Goal: Find specific page/section: Find specific page/section

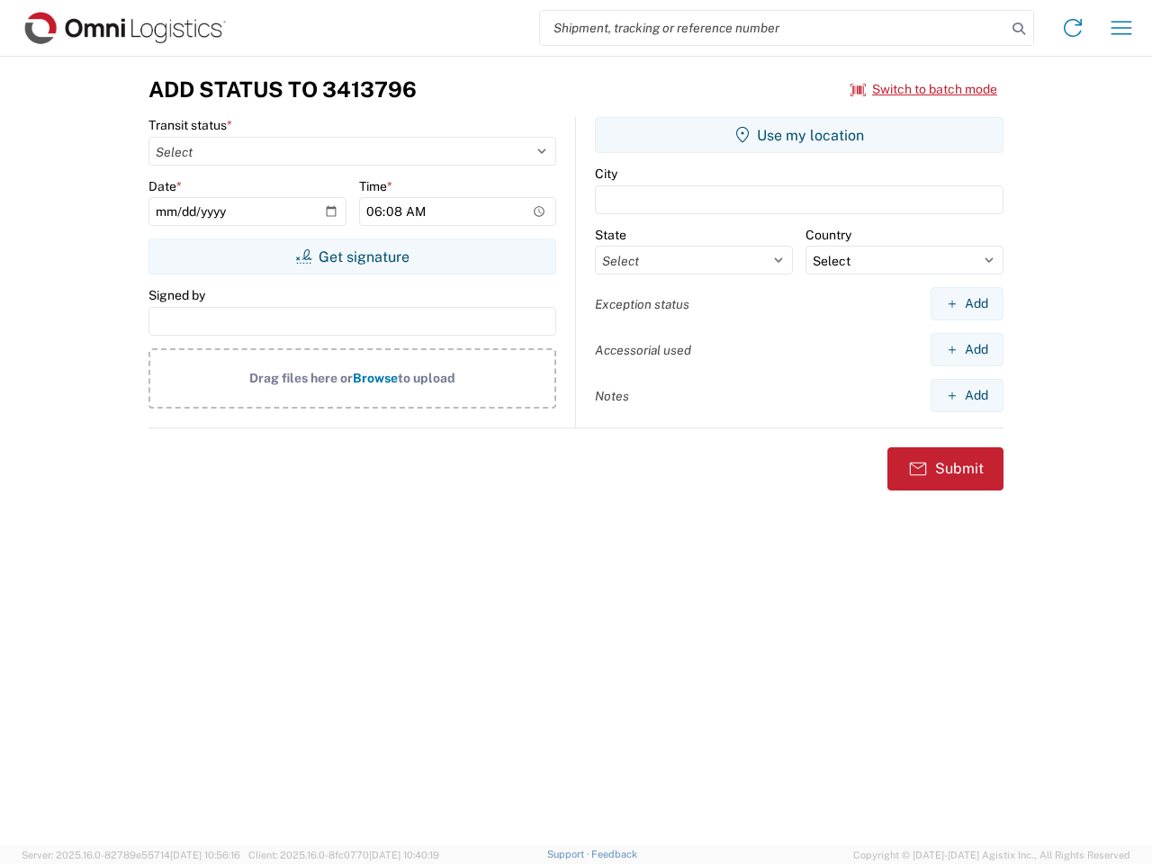
click at [773, 28] on input "search" at bounding box center [773, 28] width 466 height 34
click at [1018, 29] on icon at bounding box center [1018, 28] width 25 height 25
click at [1072, 28] on icon at bounding box center [1072, 27] width 29 height 29
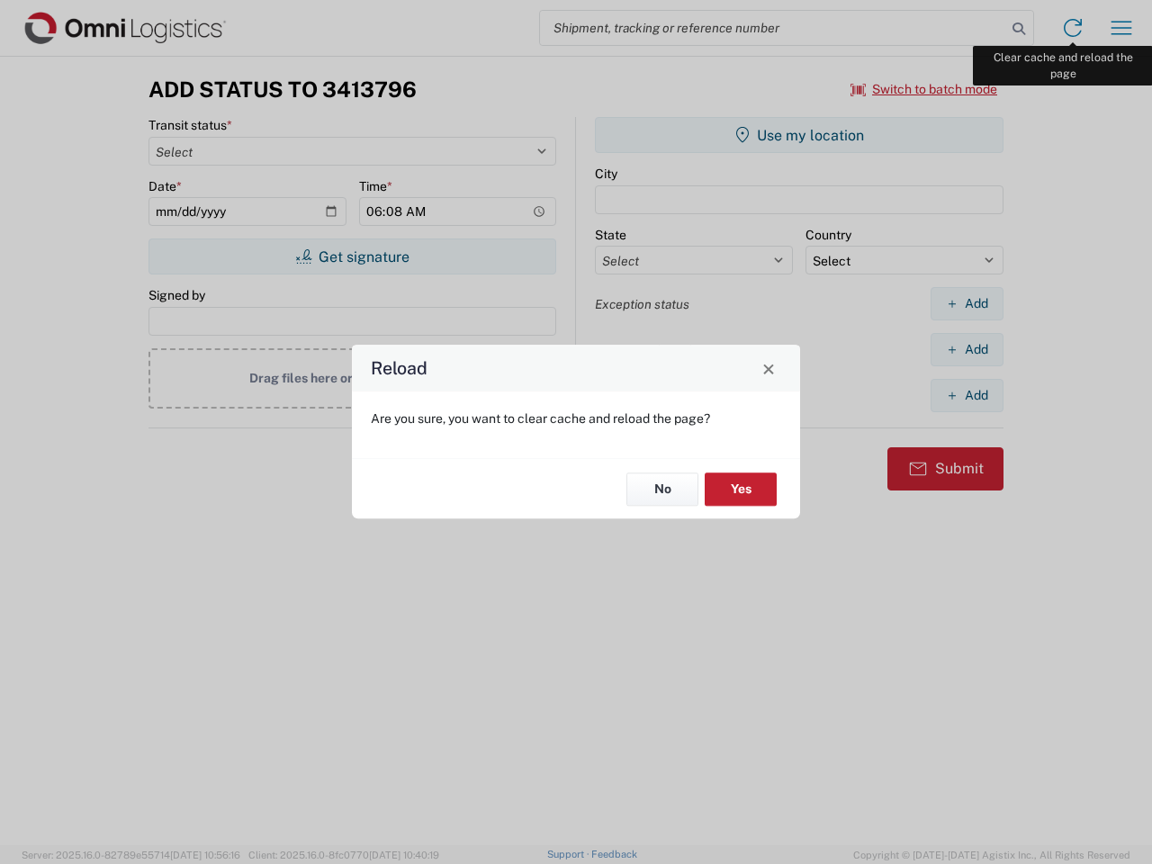
click at [1121, 28] on div "Reload Are you sure, you want to clear cache and reload the page? No Yes" at bounding box center [576, 432] width 1152 height 864
click at [924, 89] on div "Reload Are you sure, you want to clear cache and reload the page? No Yes" at bounding box center [576, 432] width 1152 height 864
click at [352, 256] on div "Reload Are you sure, you want to clear cache and reload the page? No Yes" at bounding box center [576, 432] width 1152 height 864
click at [799, 135] on div "Reload Are you sure, you want to clear cache and reload the page? No Yes" at bounding box center [576, 432] width 1152 height 864
click at [966, 303] on div "Reload Are you sure, you want to clear cache and reload the page? No Yes" at bounding box center [576, 432] width 1152 height 864
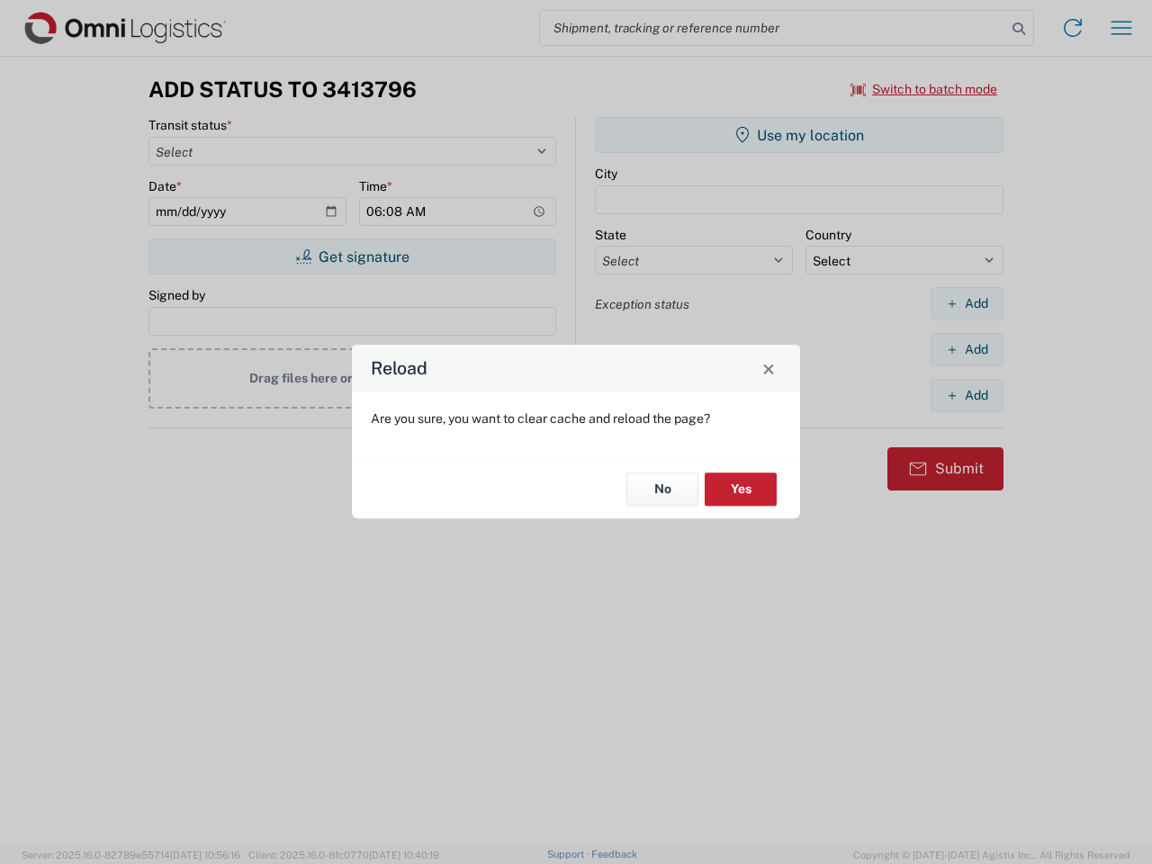
click at [966, 349] on div "Reload Are you sure, you want to clear cache and reload the page? No Yes" at bounding box center [576, 432] width 1152 height 864
click at [966, 395] on div "Reload Are you sure, you want to clear cache and reload the page? No Yes" at bounding box center [576, 432] width 1152 height 864
